Goal: Find specific page/section: Find specific page/section

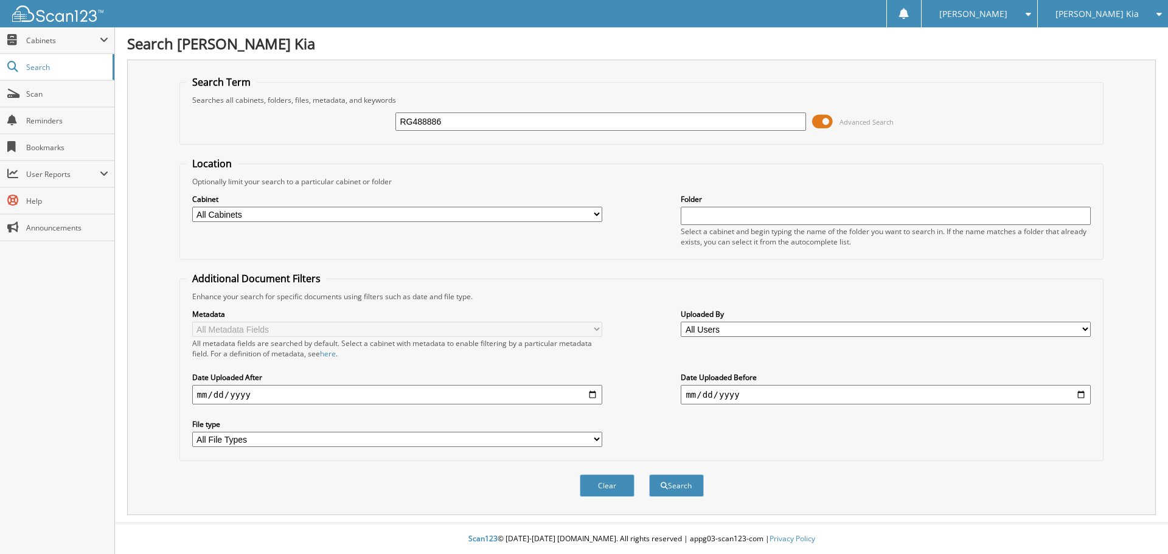
type input "RG488886"
click at [649, 475] on button "Search" at bounding box center [676, 486] width 55 height 23
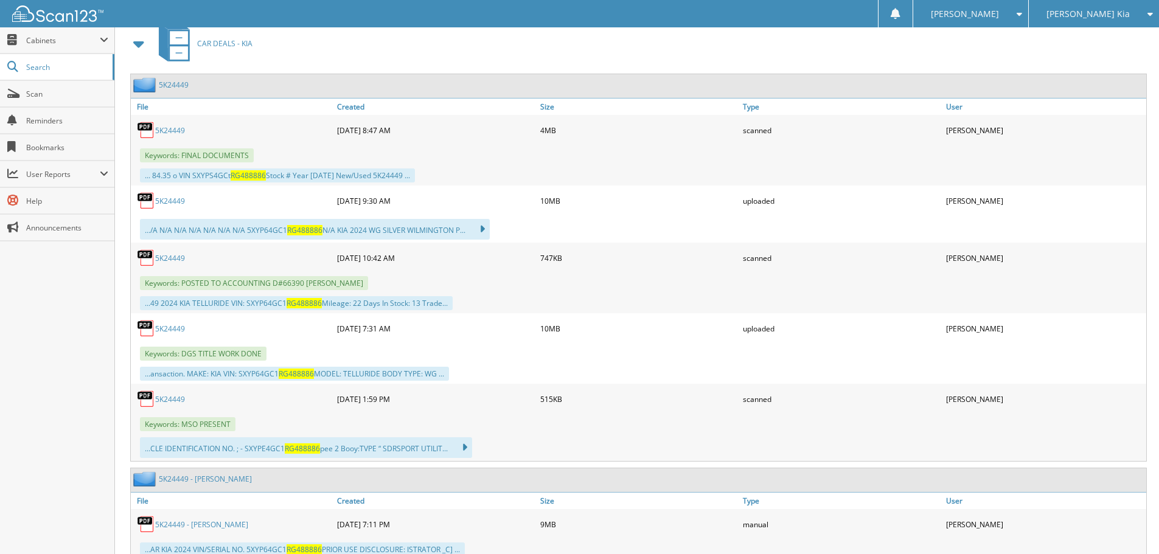
scroll to position [548, 0]
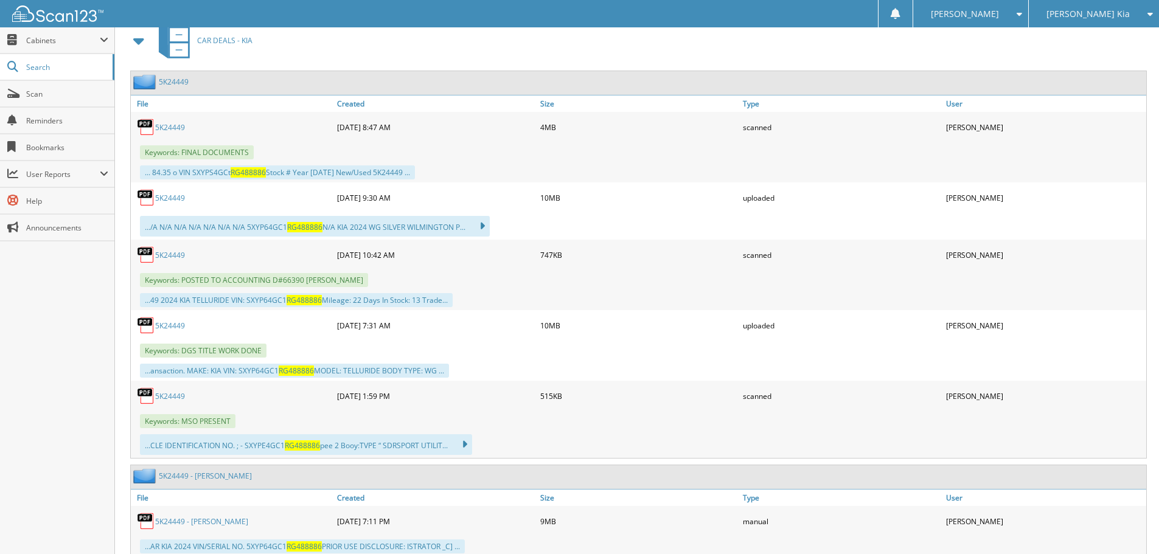
click at [173, 256] on link "5K24449" at bounding box center [170, 255] width 30 height 10
click at [176, 198] on link "5K24449" at bounding box center [170, 198] width 30 height 10
click at [55, 93] on span "Scan" at bounding box center [67, 94] width 82 height 10
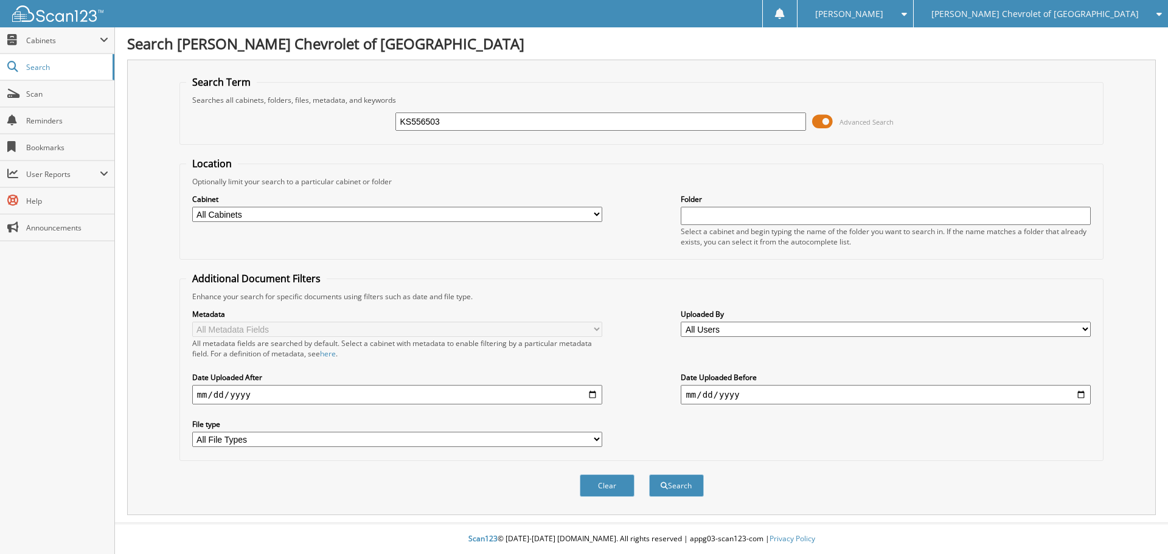
type input "KS556503"
click at [649, 475] on button "Search" at bounding box center [676, 486] width 55 height 23
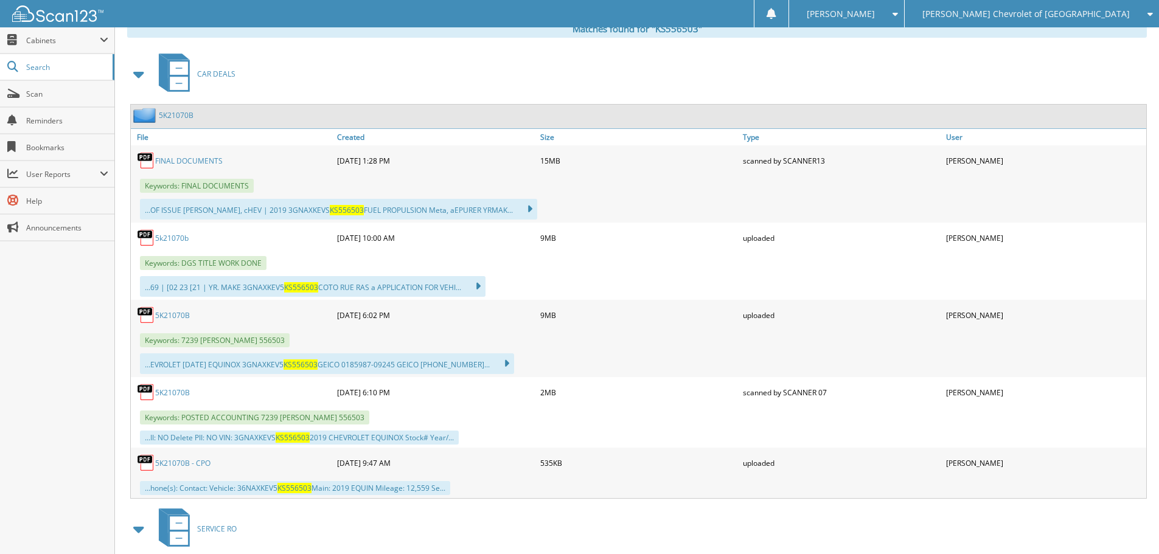
scroll to position [548, 0]
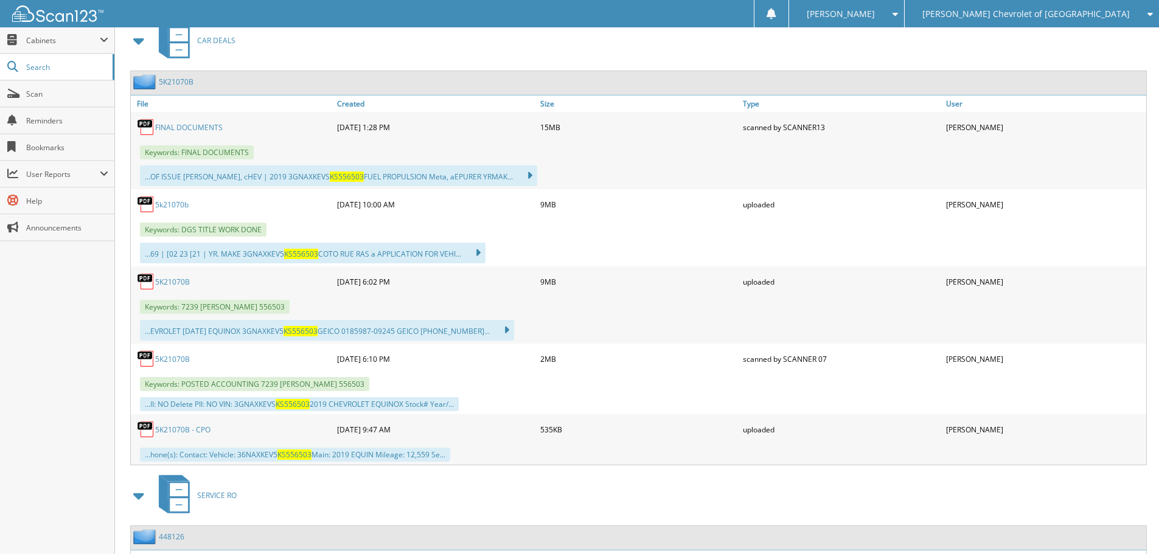
click at [179, 282] on link "5K21070B" at bounding box center [172, 282] width 35 height 10
click at [173, 361] on link "5K21070B" at bounding box center [172, 359] width 35 height 10
click at [185, 360] on link "5K21070B" at bounding box center [172, 359] width 35 height 10
click at [51, 99] on link "Scan" at bounding box center [57, 94] width 114 height 26
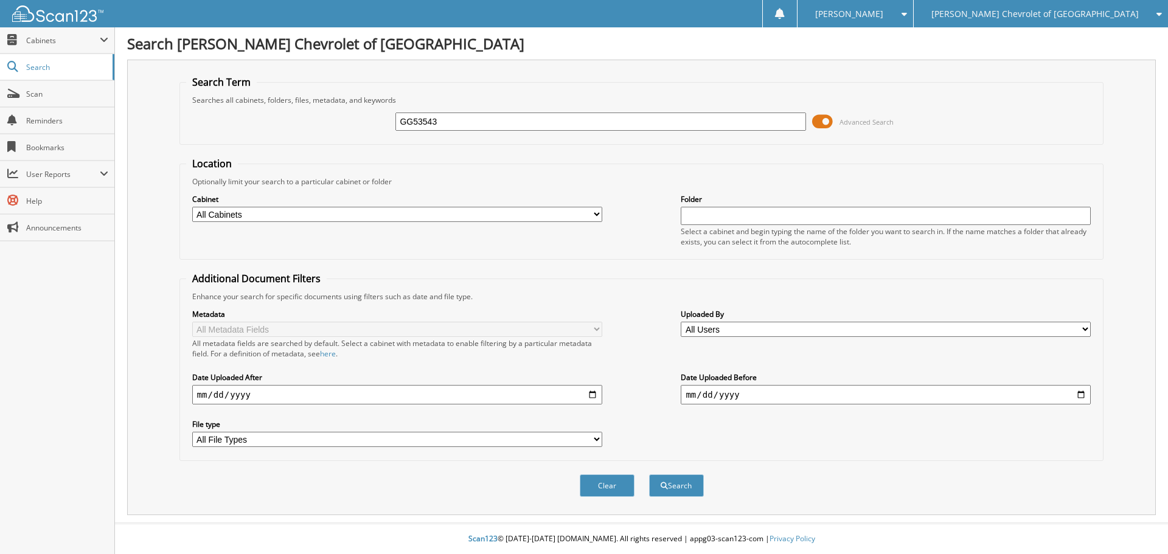
type input "GG53543"
click at [649, 475] on button "Search" at bounding box center [676, 486] width 55 height 23
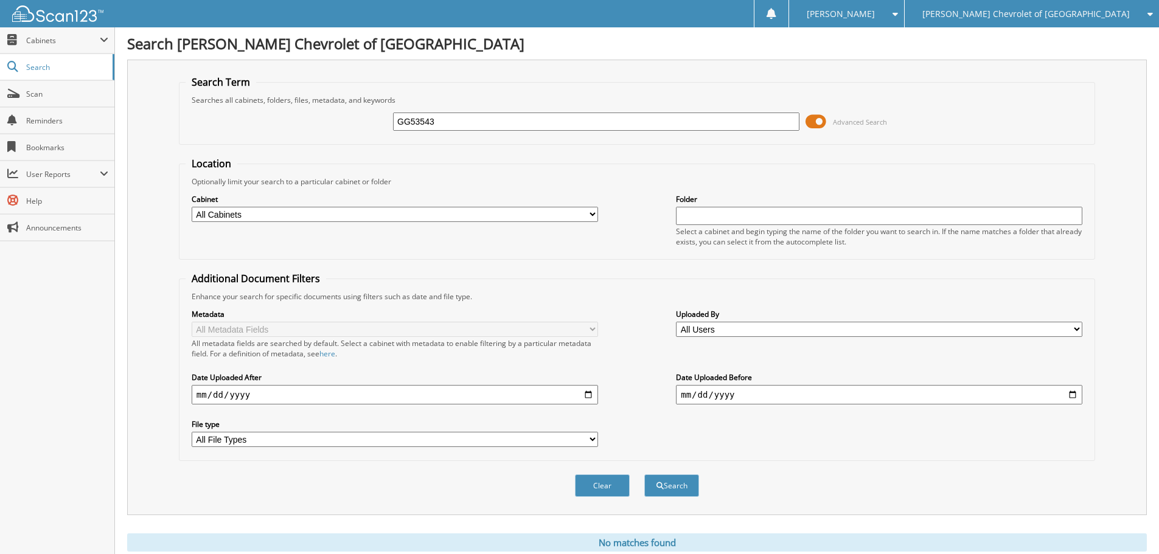
drag, startPoint x: 442, startPoint y: 123, endPoint x: 257, endPoint y: 123, distance: 184.4
click at [257, 123] on div "GG53543 Advanced Search" at bounding box center [637, 121] width 903 height 33
type input "2GG53543"
click at [644, 475] on button "Search" at bounding box center [671, 486] width 55 height 23
click at [417, 122] on input "2GG53543" at bounding box center [596, 122] width 406 height 18
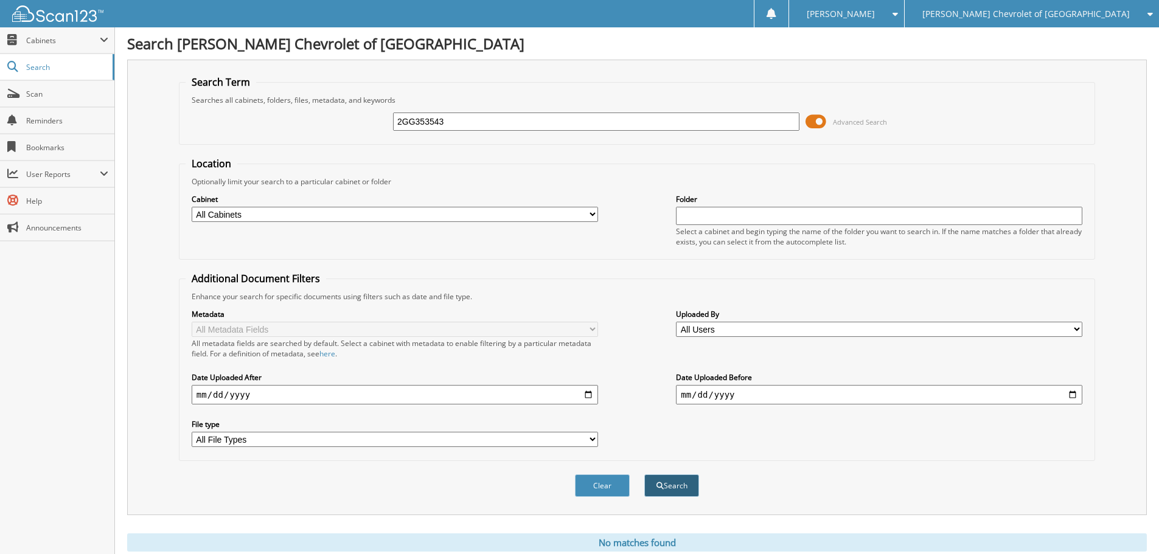
type input "2GG353543"
click at [660, 495] on button "Search" at bounding box center [671, 486] width 55 height 23
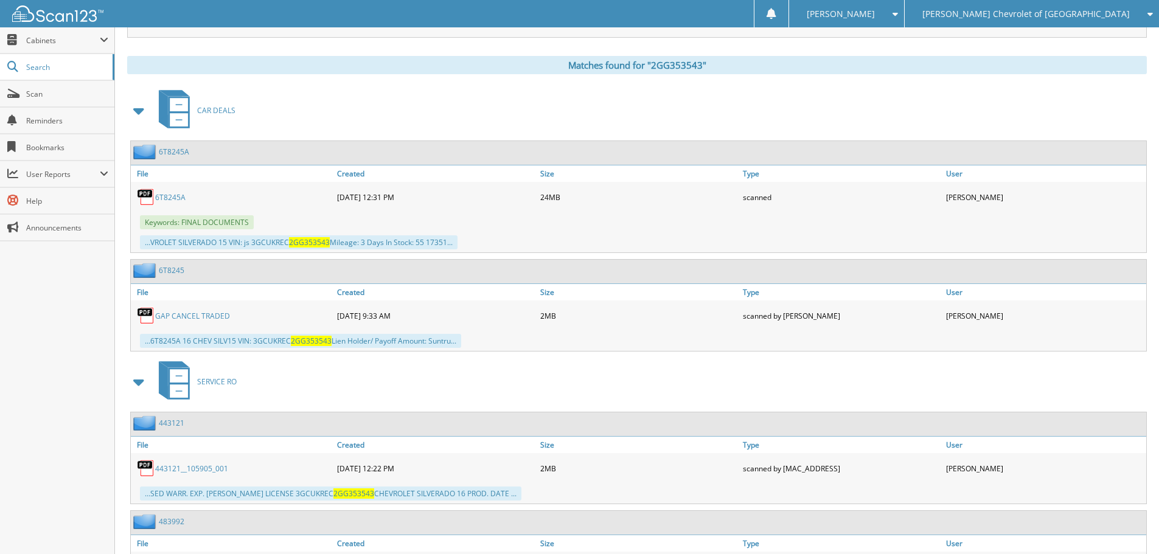
scroll to position [501, 0]
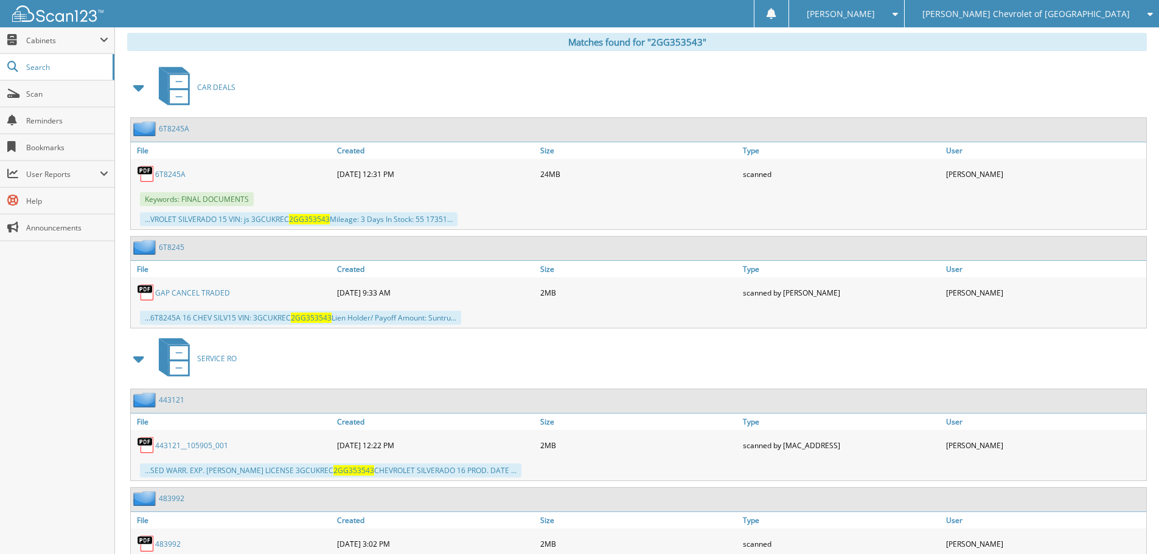
click at [226, 294] on link "GAP CANCEL TRADED" at bounding box center [192, 293] width 75 height 10
click at [177, 174] on link "6T8245A" at bounding box center [170, 174] width 30 height 10
click at [74, 92] on span "Scan" at bounding box center [67, 94] width 82 height 10
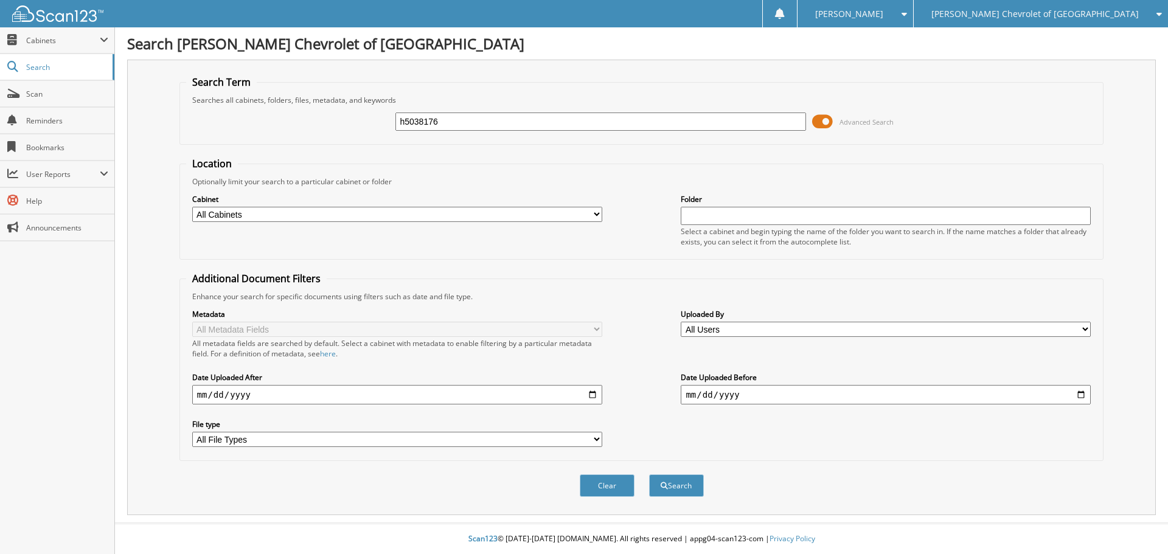
type input "h5038176"
click at [649, 475] on button "Search" at bounding box center [676, 486] width 55 height 23
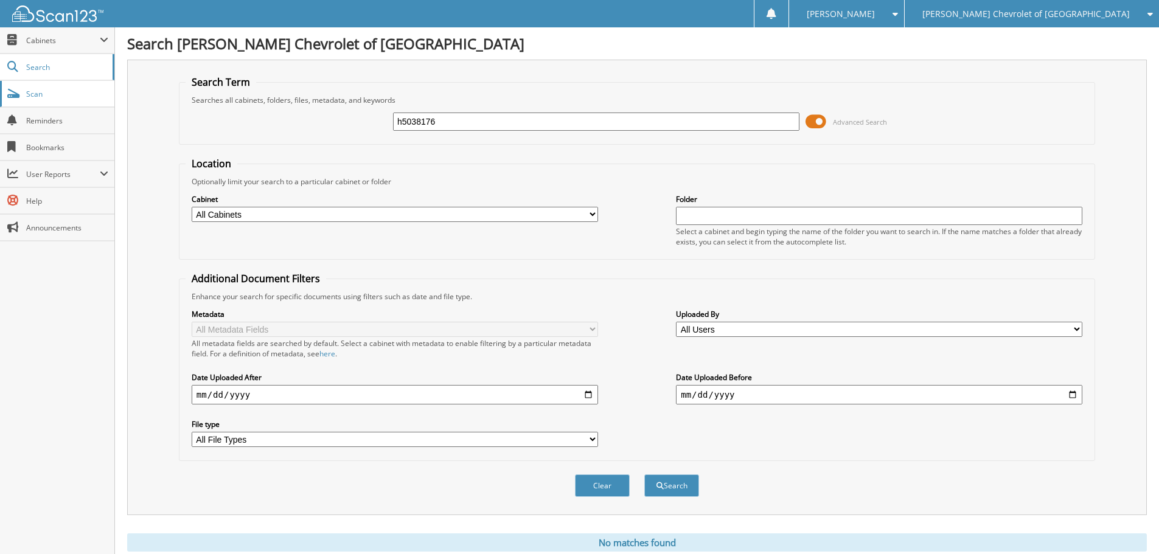
drag, startPoint x: 456, startPoint y: 117, endPoint x: 56, endPoint y: 96, distance: 400.3
click at [56, 96] on body "[PERSON_NAME] Settings Logout [PERSON_NAME] Chevrolet of [GEOGRAPHIC_DATA] [PER…" at bounding box center [579, 297] width 1159 height 594
type input "H5038176"
click at [644, 475] on button "Search" at bounding box center [671, 486] width 55 height 23
click at [1083, 16] on span "[PERSON_NAME] Chevrolet of [GEOGRAPHIC_DATA]" at bounding box center [1025, 13] width 207 height 7
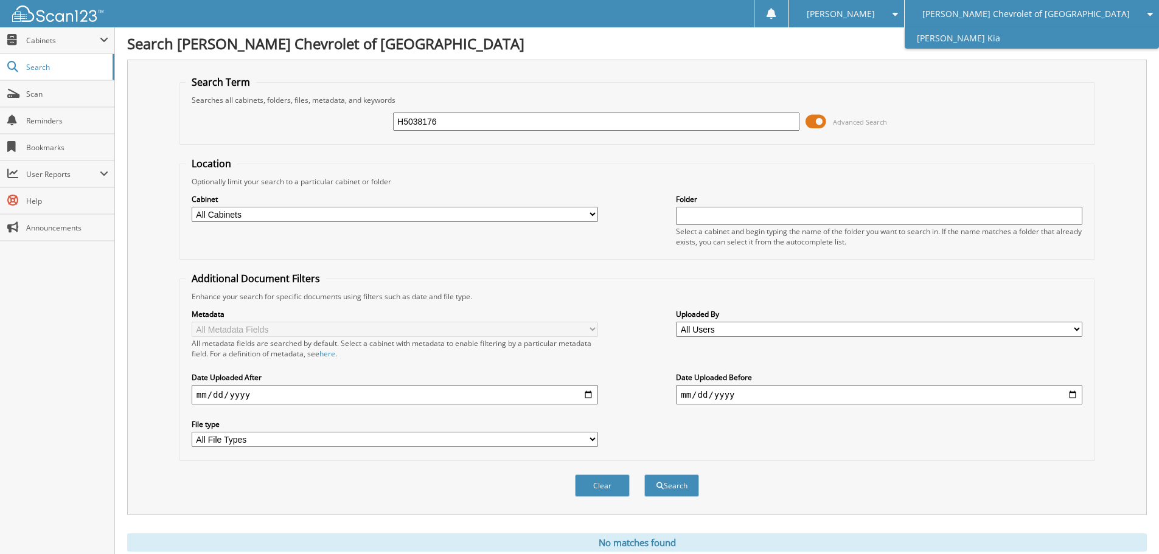
click at [1078, 41] on link "[PERSON_NAME] Kia" at bounding box center [1032, 37] width 254 height 21
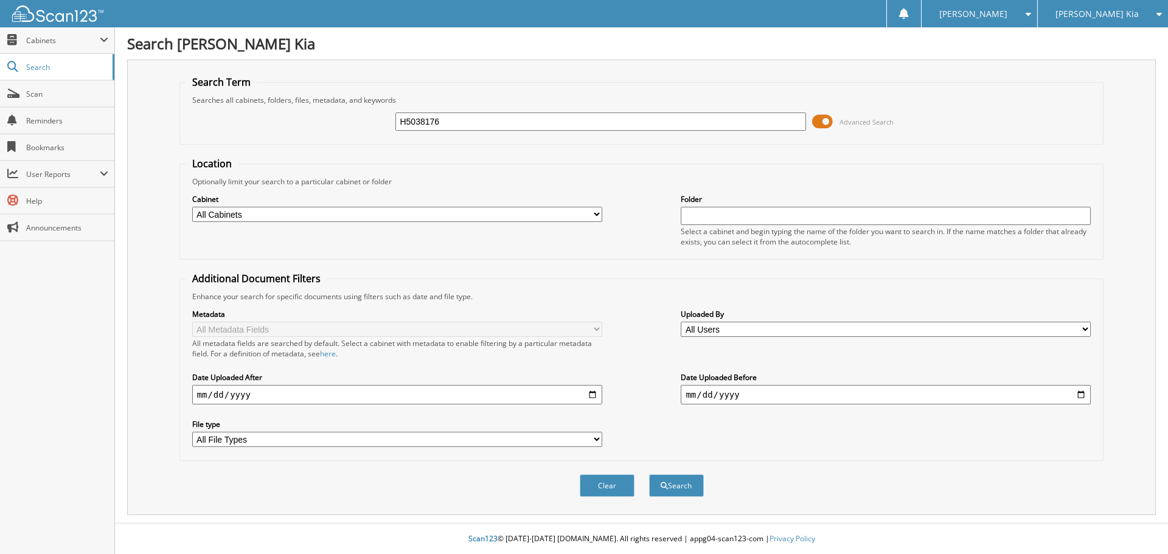
type input "H5038176"
click at [649, 475] on button "Search" at bounding box center [676, 486] width 55 height 23
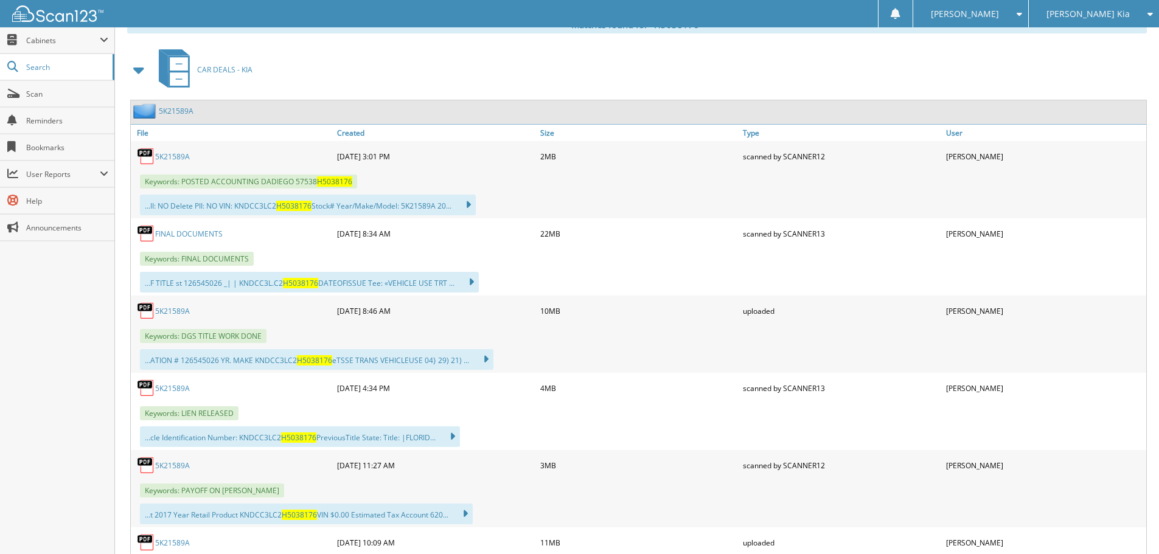
scroll to position [548, 0]
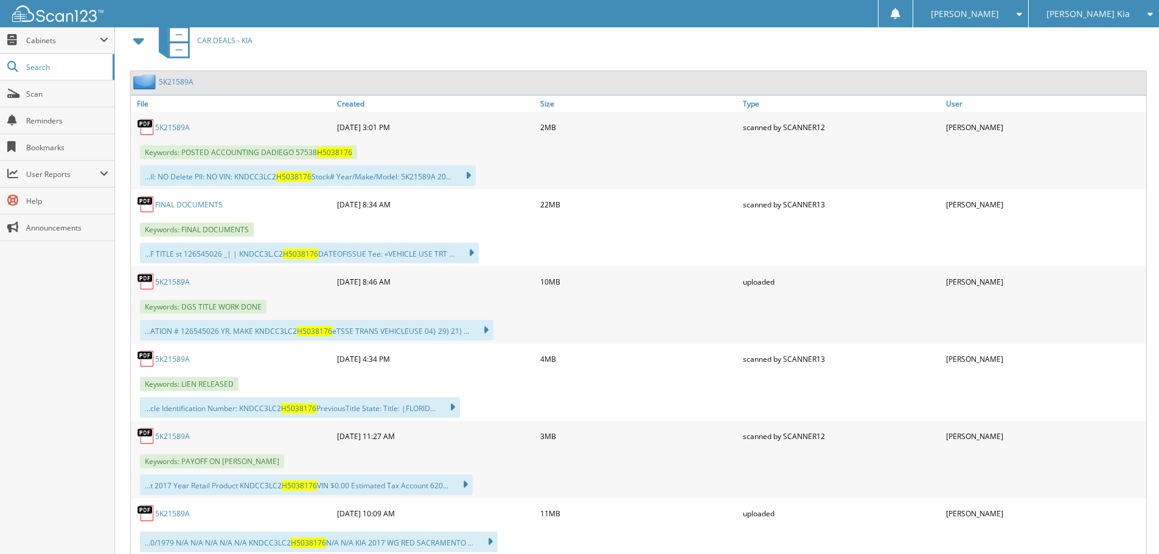
click at [181, 127] on link "5K21589A" at bounding box center [172, 127] width 35 height 10
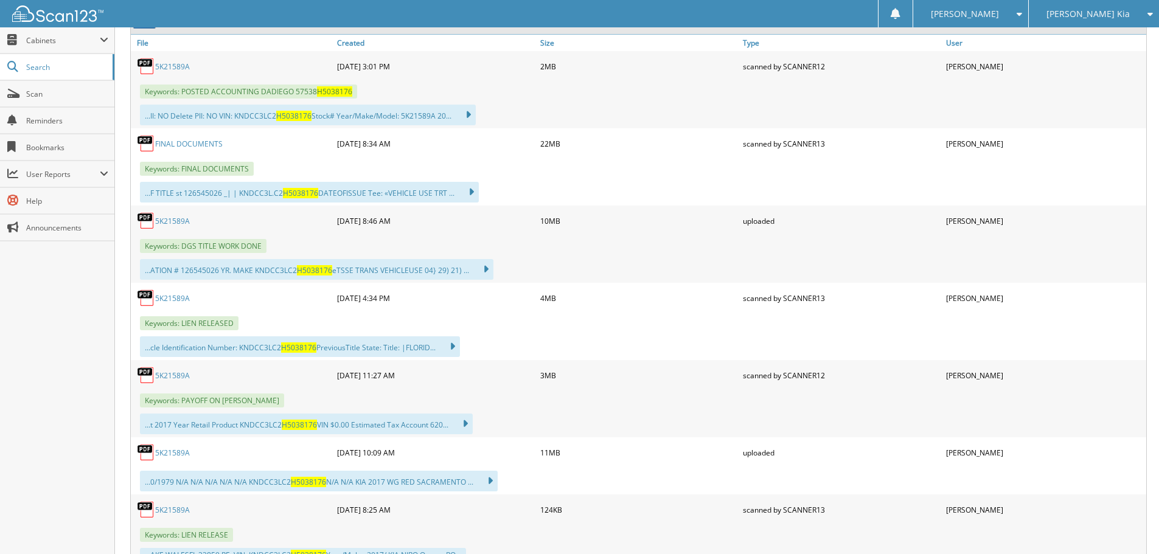
scroll to position [669, 0]
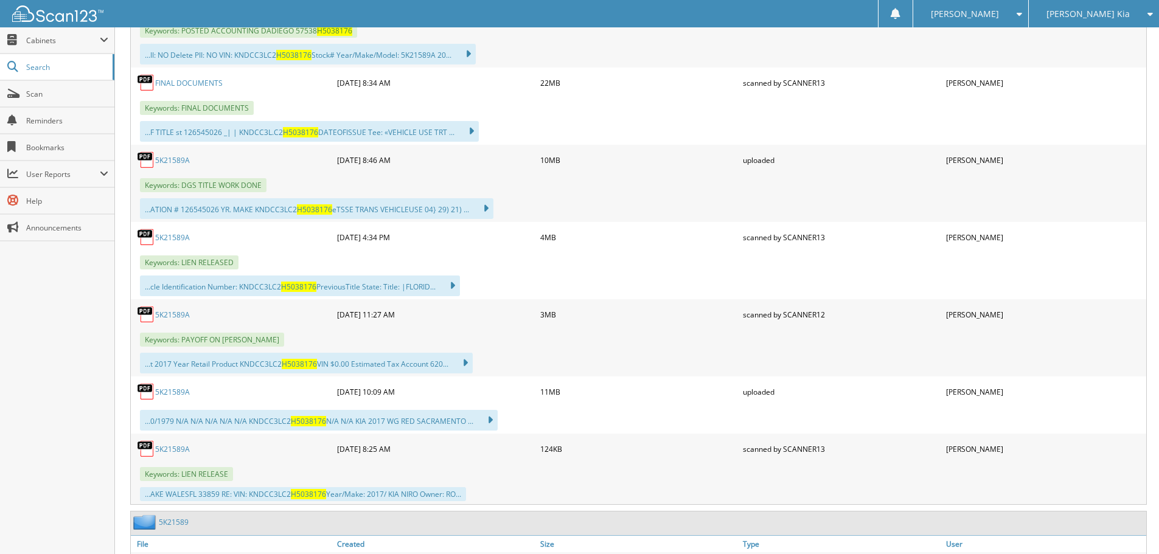
click at [183, 391] on link "5K21589A" at bounding box center [172, 392] width 35 height 10
click at [61, 101] on link "Scan" at bounding box center [57, 94] width 114 height 26
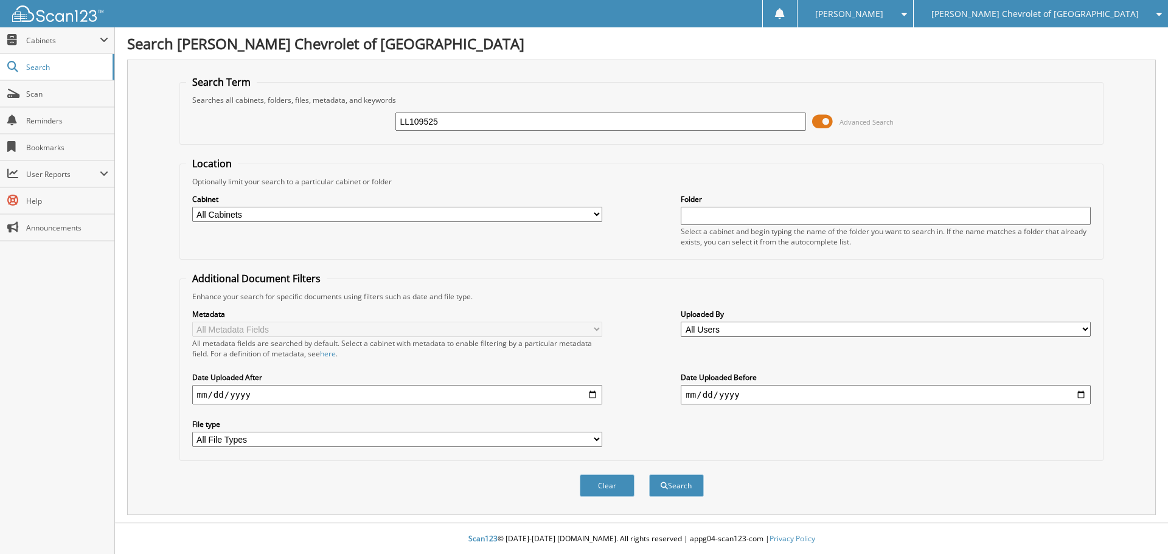
type input "LL109525"
click at [649, 475] on button "Search" at bounding box center [676, 486] width 55 height 23
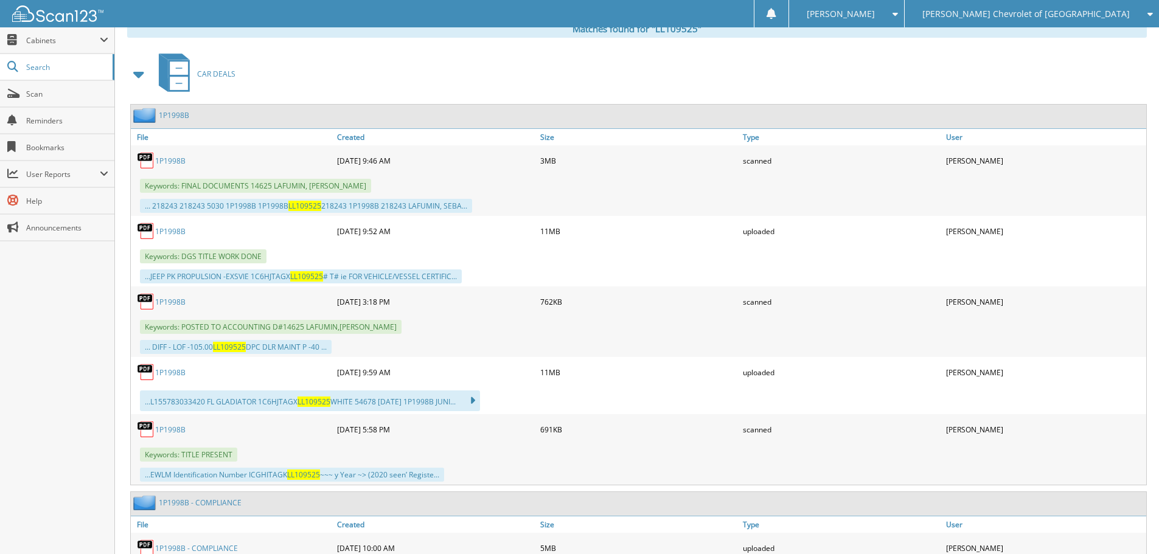
scroll to position [548, 0]
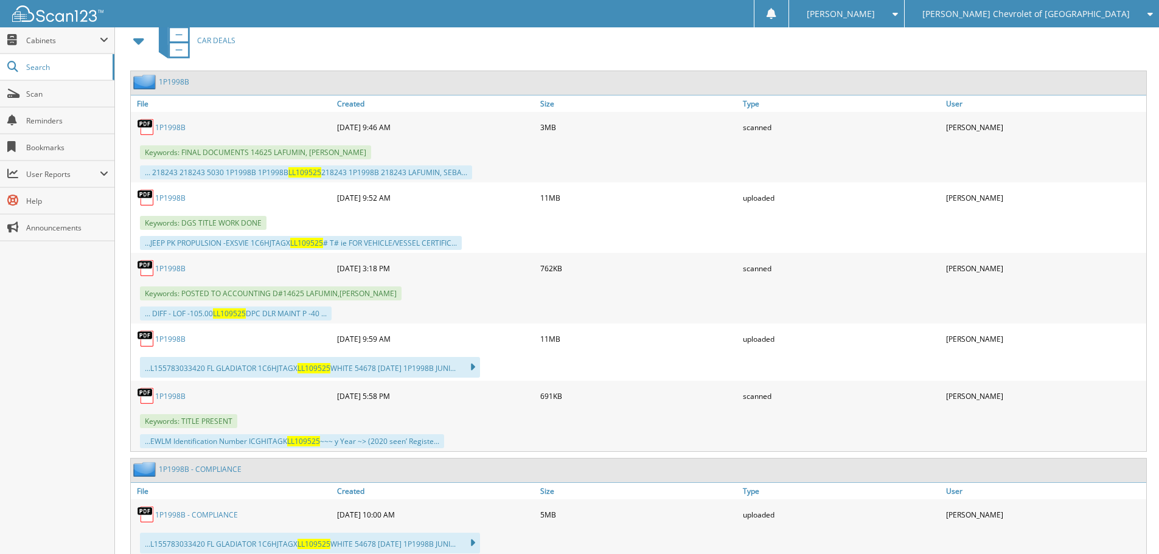
click at [181, 270] on link "1P1998B" at bounding box center [170, 268] width 30 height 10
click at [172, 341] on link "1P1998B" at bounding box center [170, 339] width 30 height 10
click at [175, 126] on link "1P1998B" at bounding box center [170, 127] width 30 height 10
click at [45, 89] on span "Scan" at bounding box center [67, 94] width 82 height 10
